Goal: Information Seeking & Learning: Learn about a topic

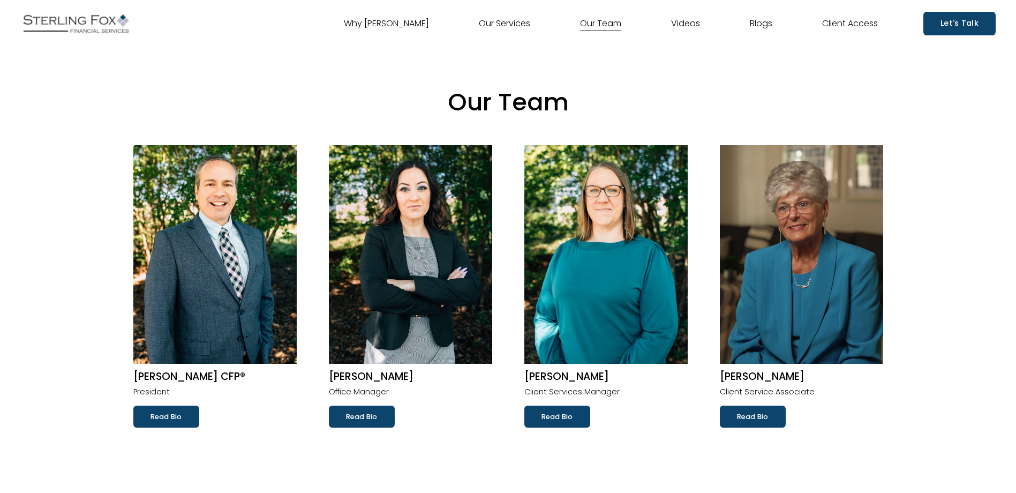
click at [747, 416] on link "Read Bio" at bounding box center [753, 415] width 66 height 21
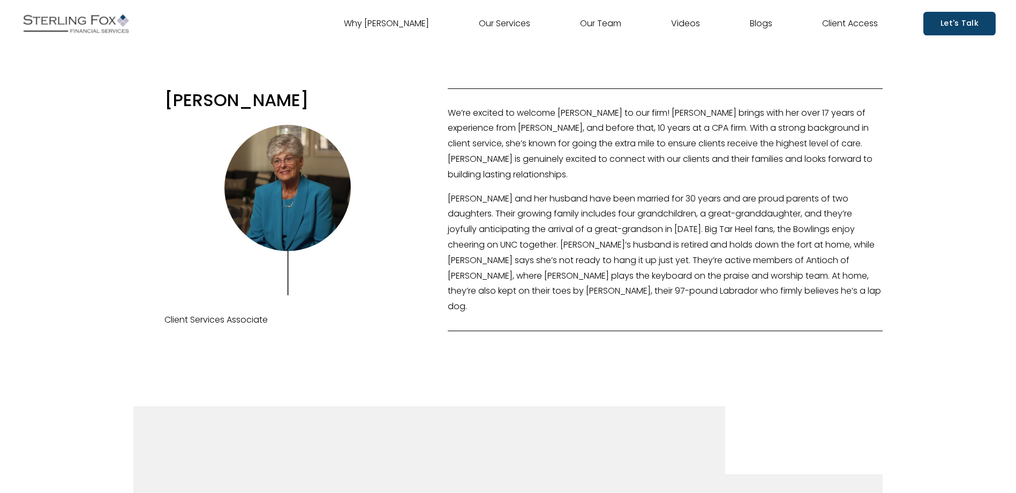
click at [594, 24] on link "Our Team" at bounding box center [600, 23] width 41 height 17
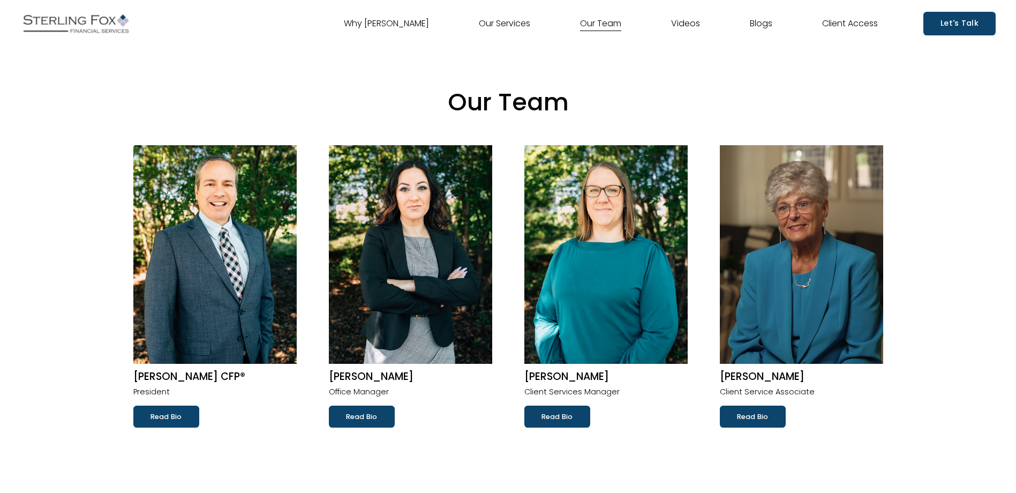
scroll to position [214, 0]
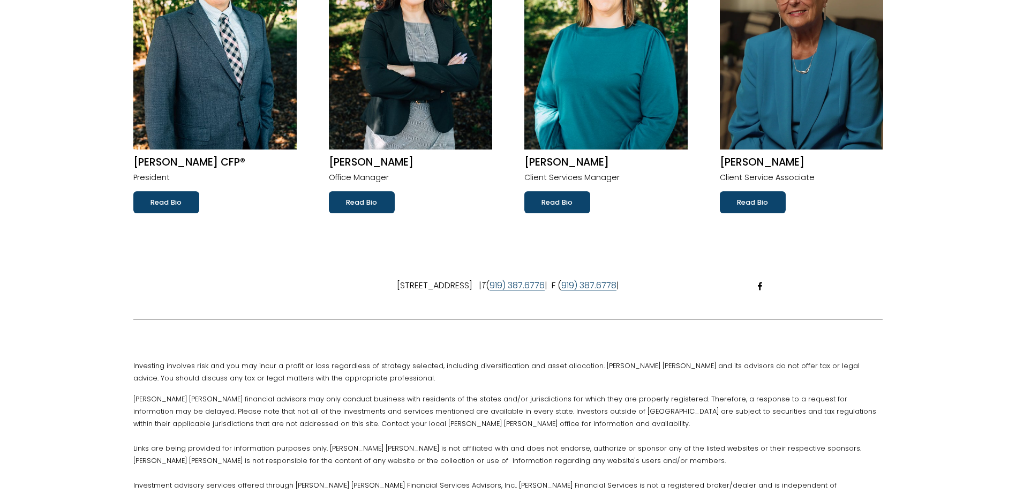
click at [181, 206] on link "Read Bio" at bounding box center [166, 201] width 66 height 21
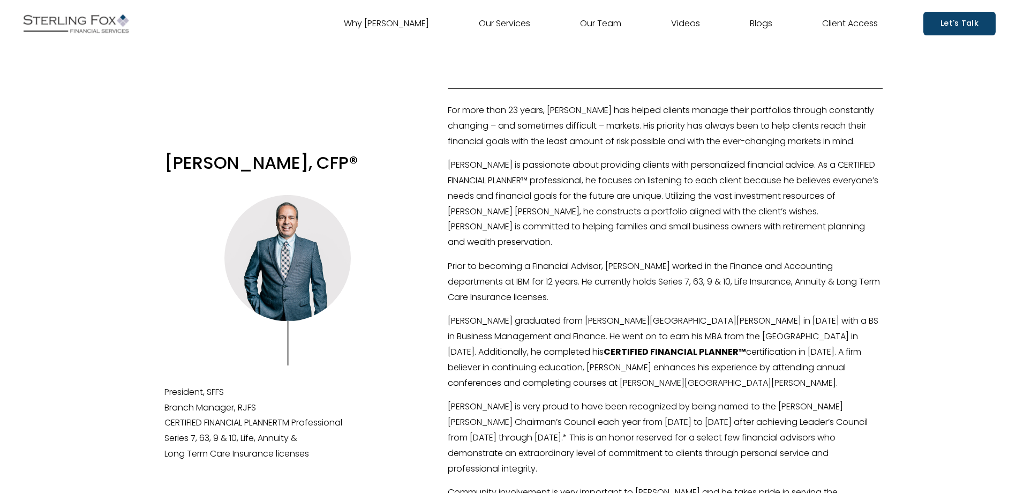
click at [594, 26] on link "Our Team" at bounding box center [600, 23] width 41 height 17
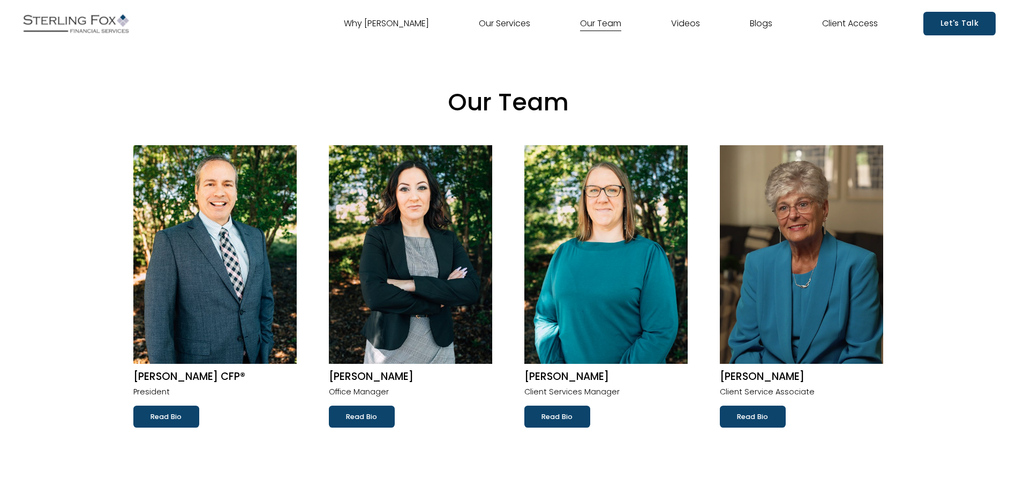
click at [754, 419] on link "Read Bio" at bounding box center [753, 415] width 66 height 21
